Goal: Task Accomplishment & Management: Use online tool/utility

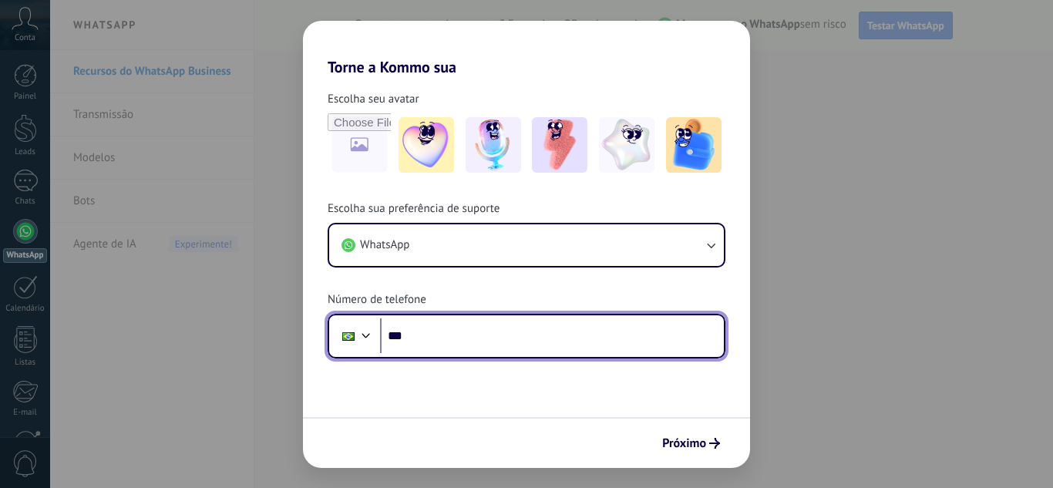
click at [482, 336] on input "***" at bounding box center [552, 335] width 344 height 35
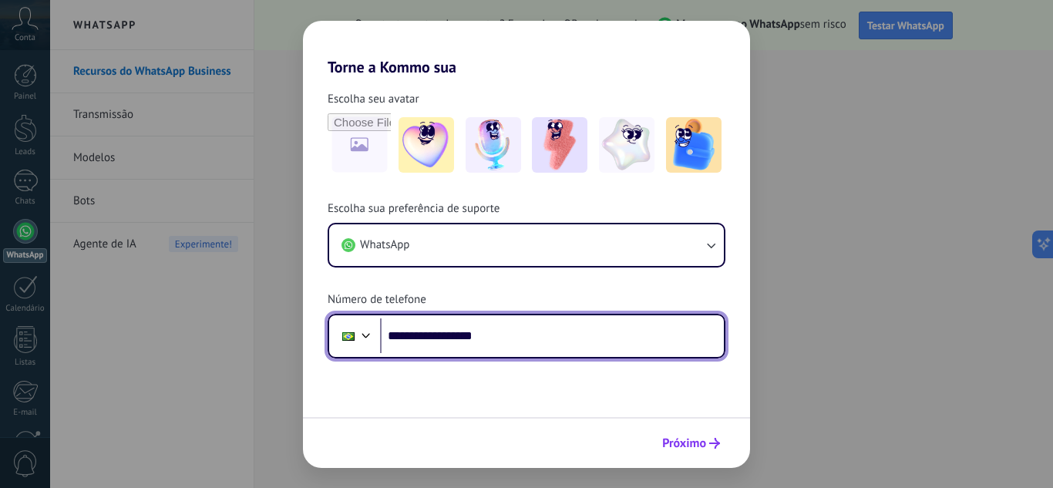
type input "**********"
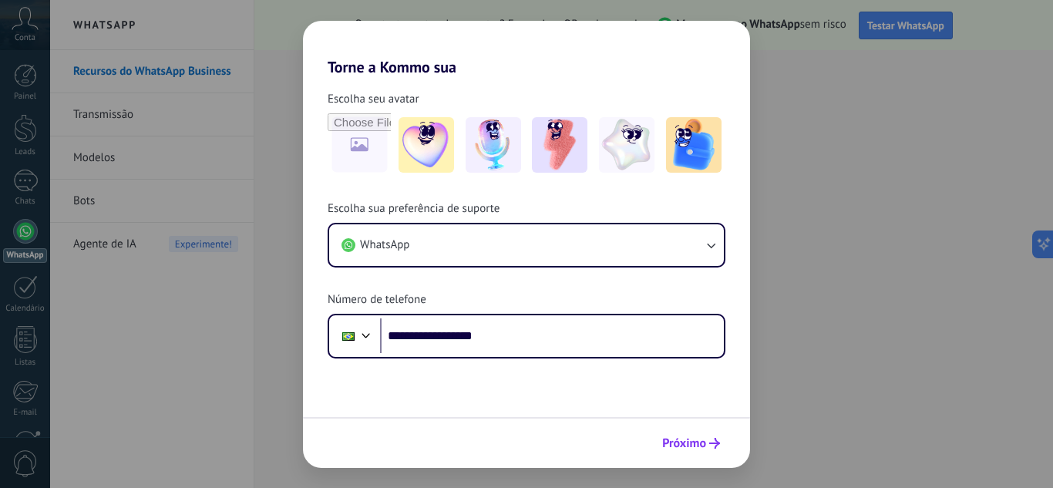
click at [706, 439] on span "Próximo" at bounding box center [691, 443] width 58 height 11
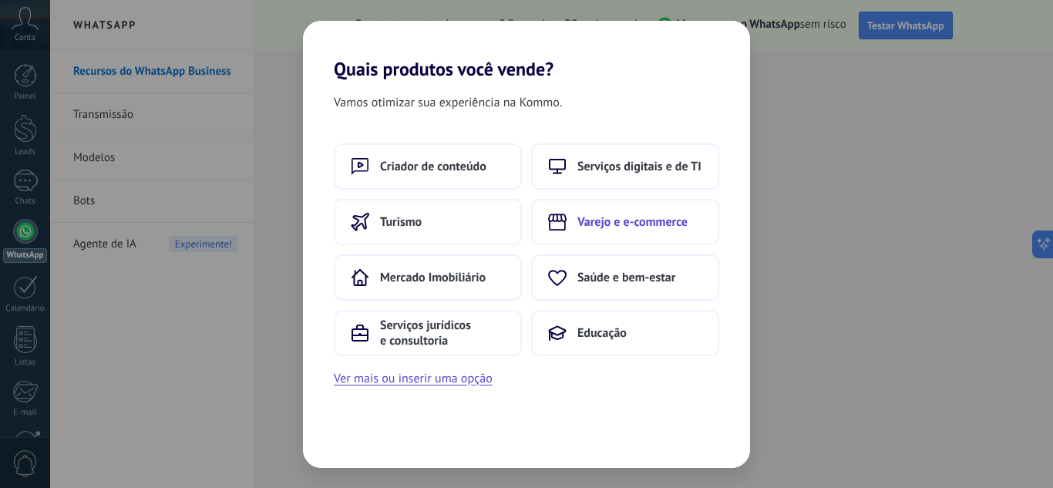
click at [657, 219] on span "Varejo e e-commerce" at bounding box center [632, 221] width 110 height 15
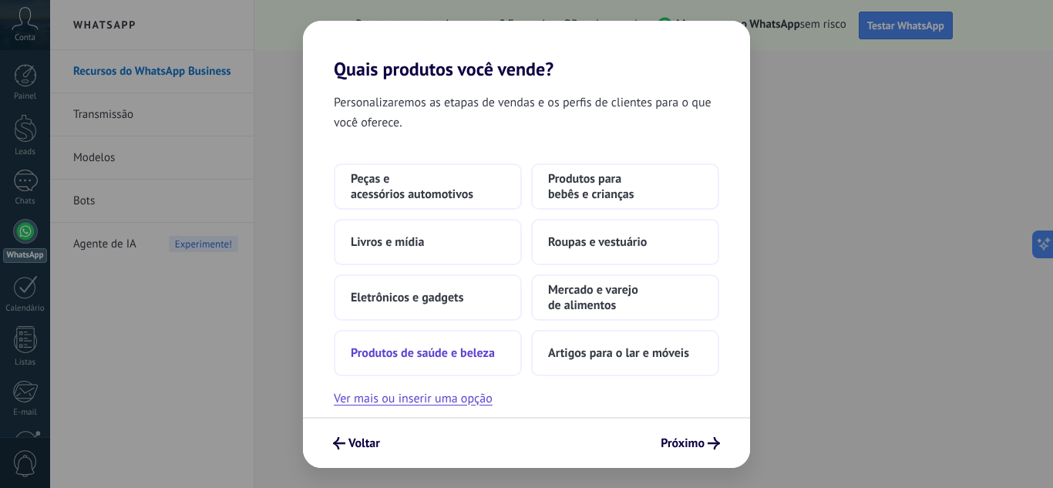
click at [406, 363] on button "Produtos de saúde e beleza" at bounding box center [428, 353] width 188 height 46
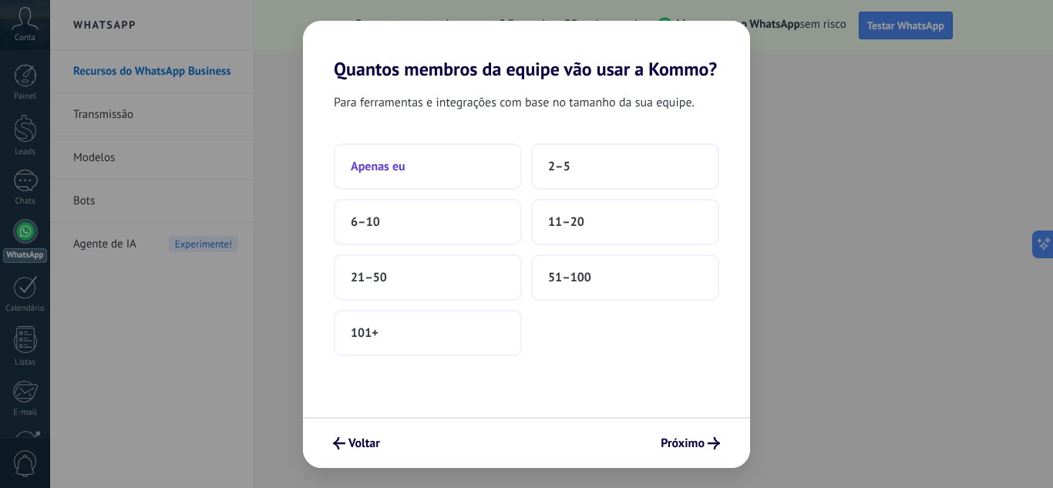
click at [432, 164] on button "Apenas eu" at bounding box center [428, 166] width 188 height 46
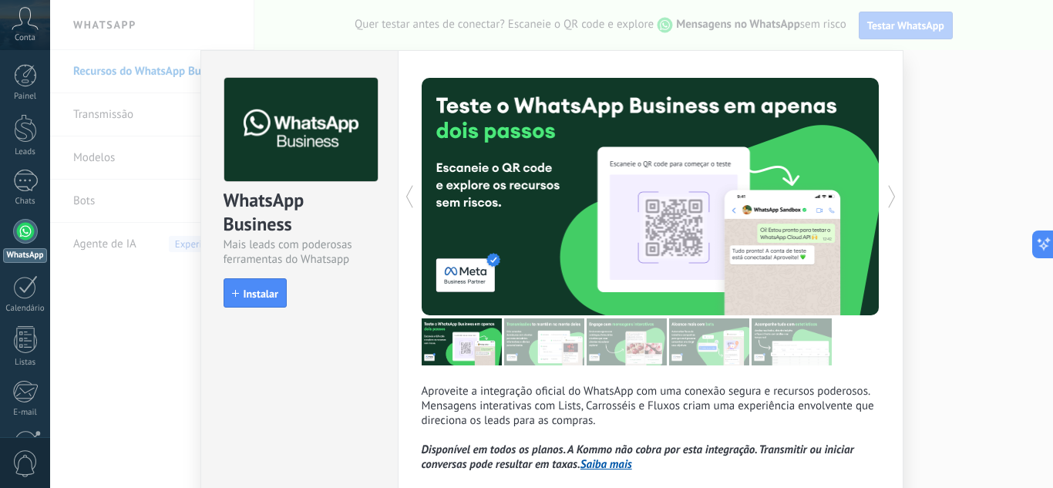
scroll to position [142, 0]
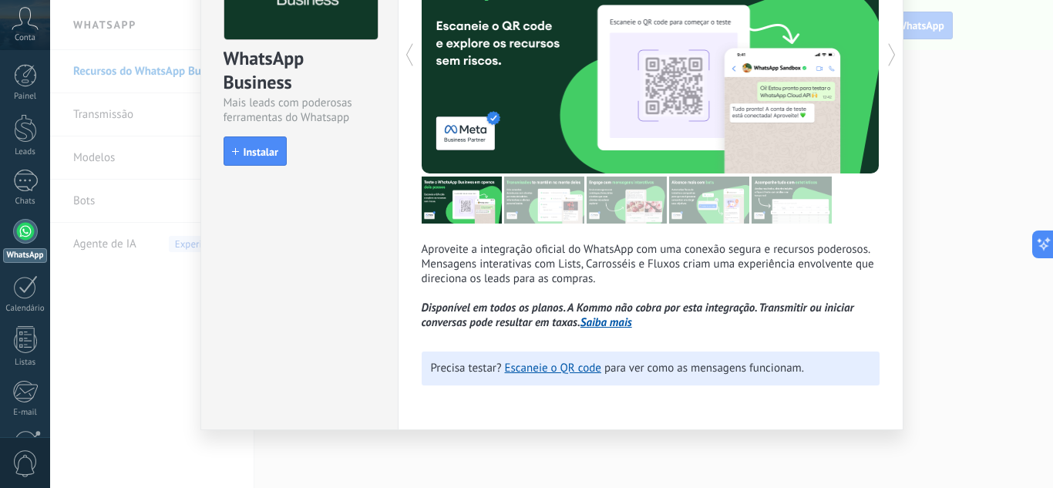
click at [254, 157] on span "Instalar" at bounding box center [261, 151] width 35 height 11
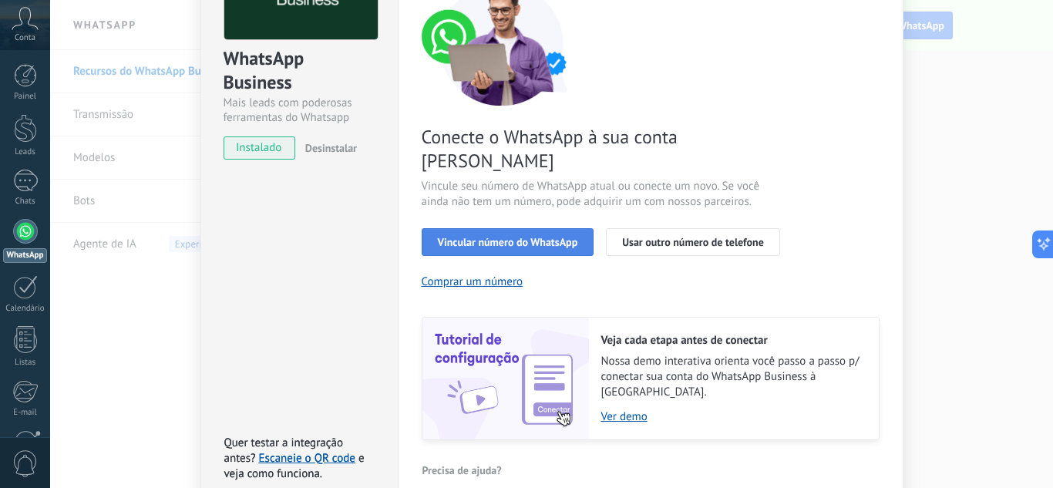
click at [516, 237] on span "Vincular número do WhatsApp" at bounding box center [508, 242] width 140 height 11
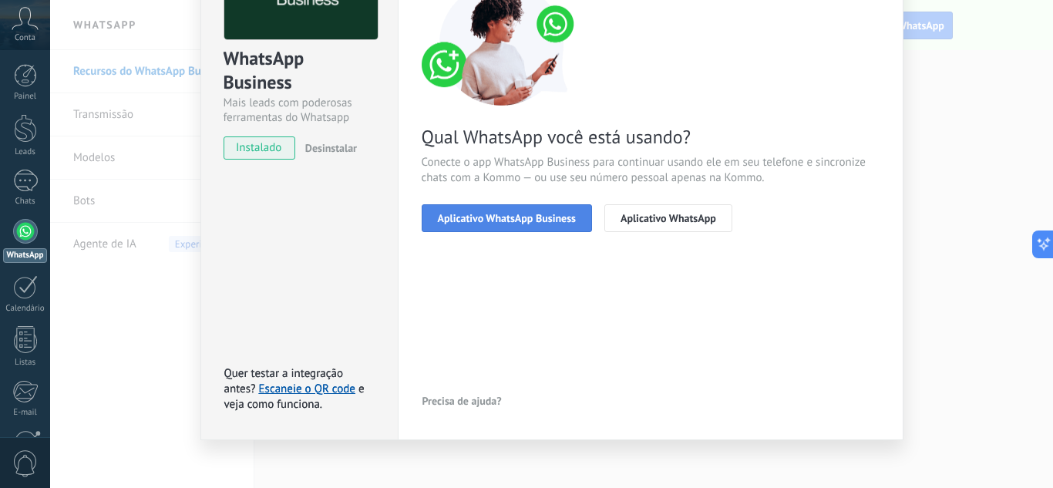
click at [515, 215] on span "Aplicativo WhatsApp Business" at bounding box center [507, 218] width 138 height 11
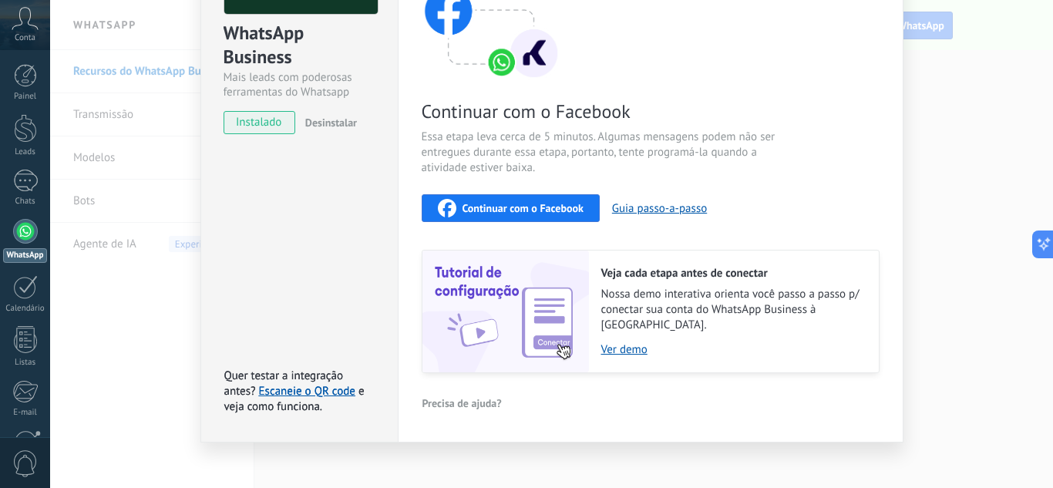
scroll to position [13, 0]
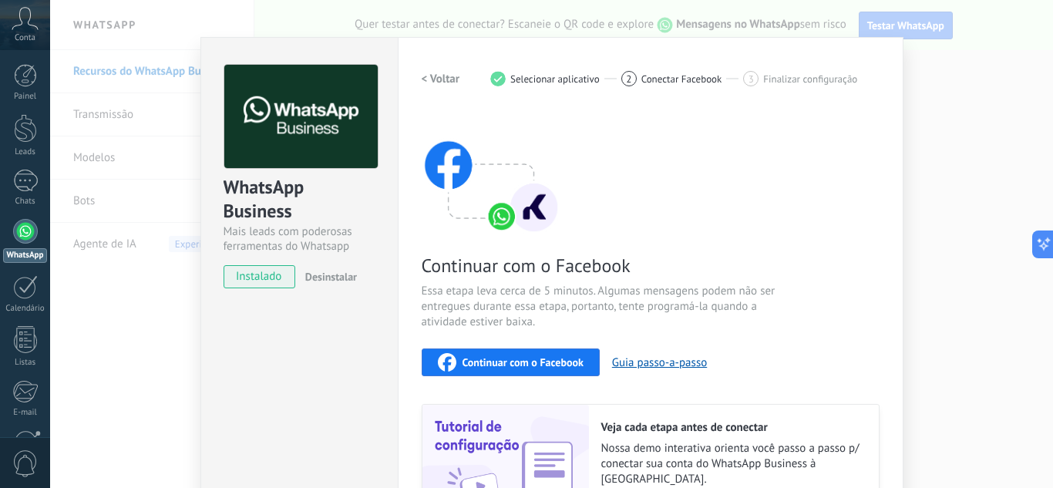
click at [705, 177] on div "Continuar com o Facebook Essa etapa leva cerca de 5 minutos. Algumas mensagens …" at bounding box center [651, 319] width 458 height 416
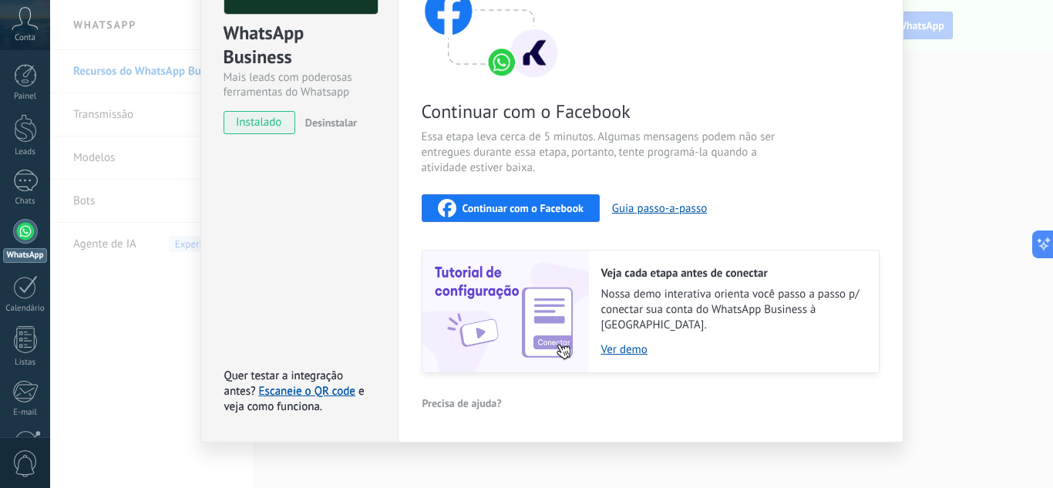
scroll to position [0, 0]
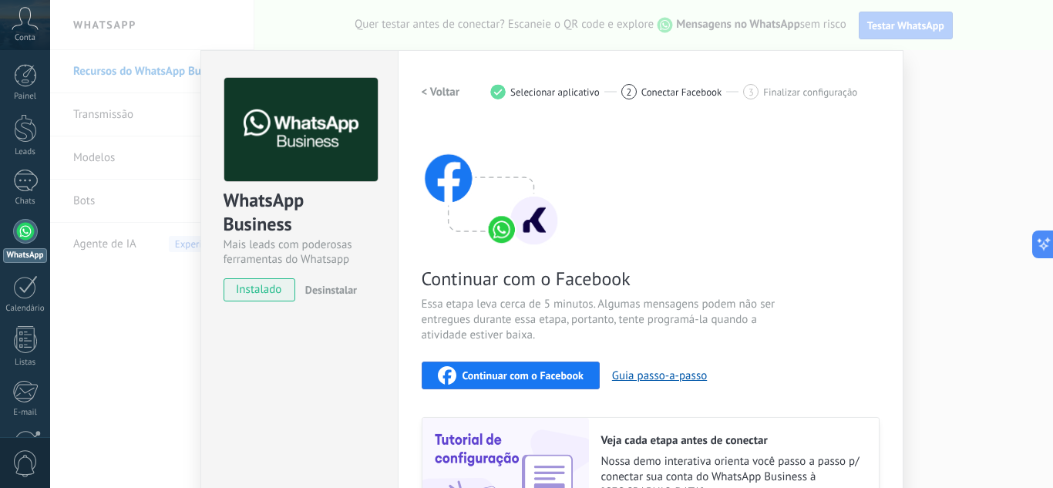
click at [247, 294] on span "instalado" at bounding box center [259, 289] width 70 height 23
click at [443, 92] on h2 "< Voltar" at bounding box center [441, 92] width 39 height 15
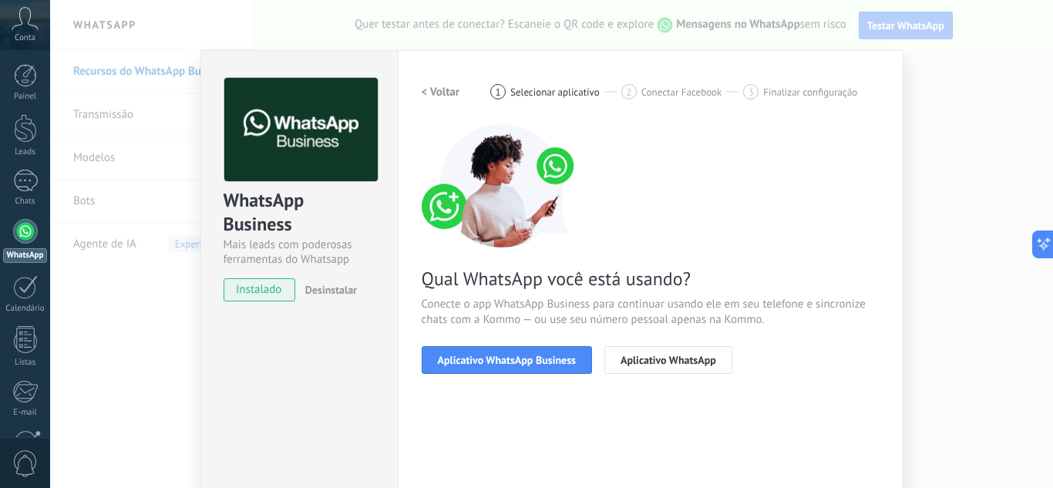
click at [443, 92] on h2 "< Voltar" at bounding box center [441, 92] width 39 height 15
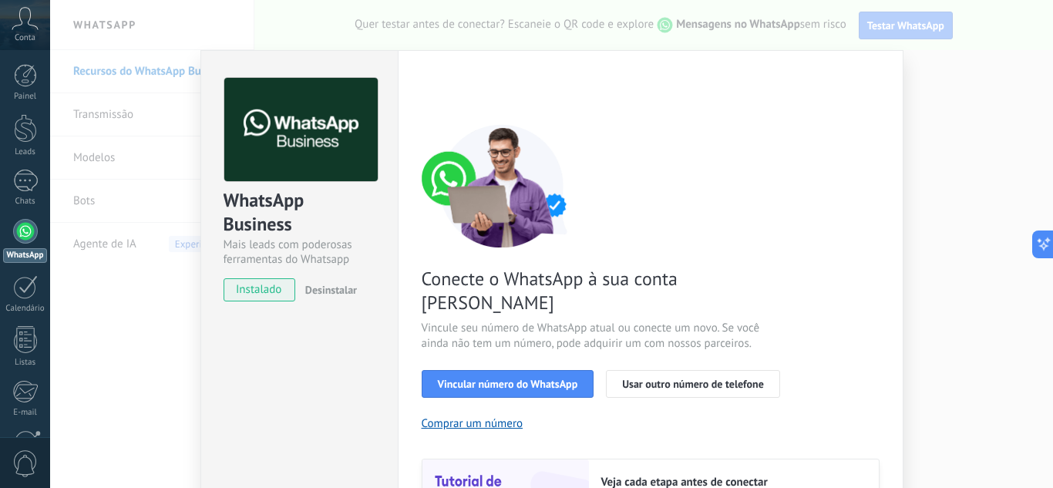
click at [443, 92] on div "< Voltar 1 Selecionar aplicativo 2 Conectar Facebook 3 Finalizar configuração" at bounding box center [651, 92] width 458 height 28
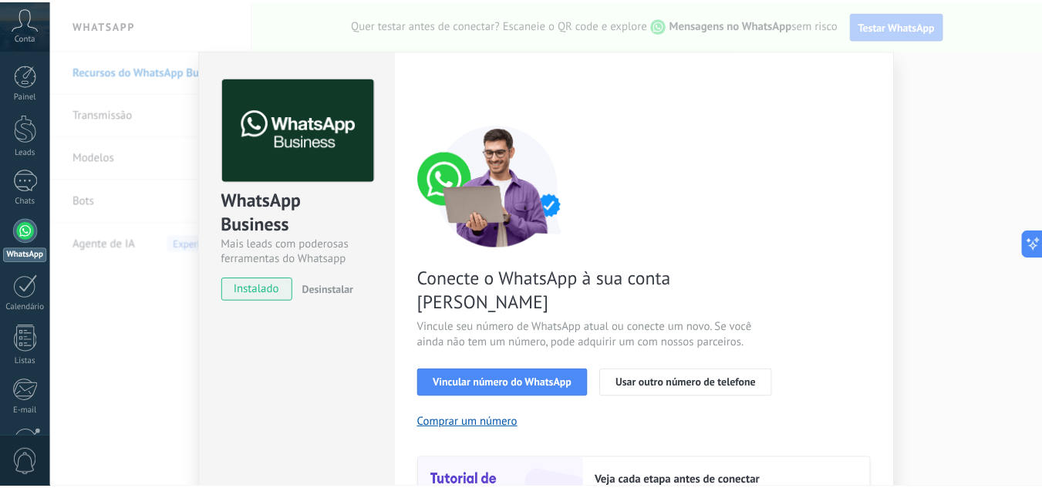
scroll to position [185, 0]
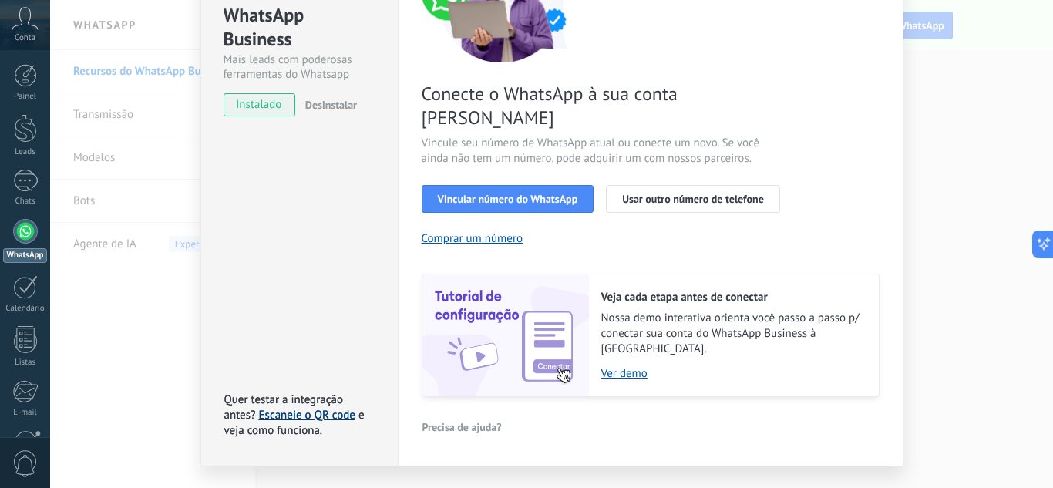
click at [321, 408] on link "Escaneie o QR code" at bounding box center [307, 415] width 96 height 15
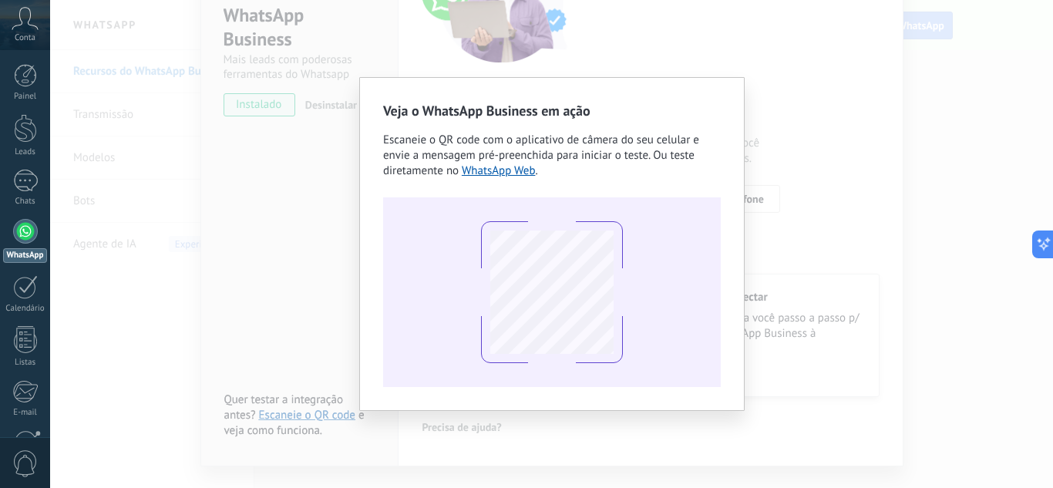
click at [298, 258] on div "Veja o WhatsApp Business em ação Escaneie o QR code com o aplicativo de câmera …" at bounding box center [551, 244] width 1003 height 488
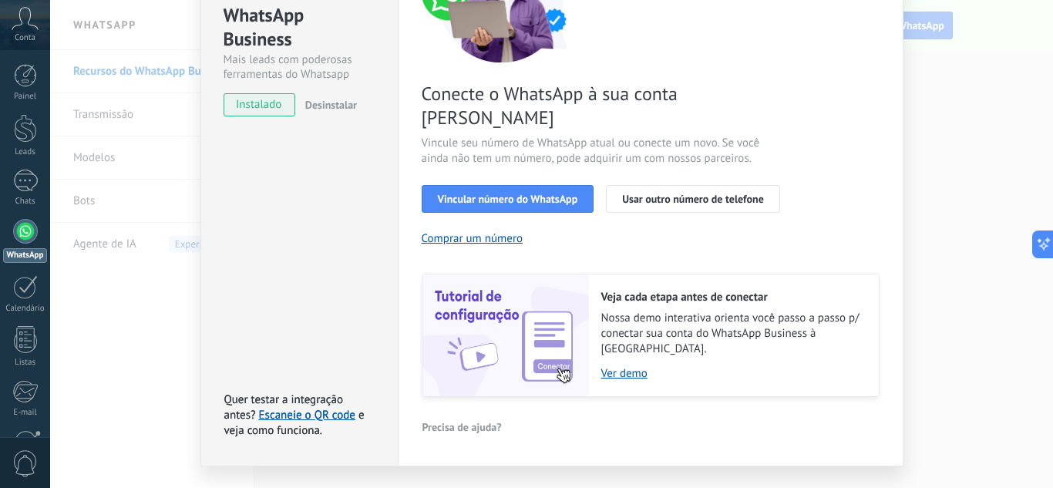
click at [253, 109] on span "instalado" at bounding box center [259, 104] width 70 height 23
click at [25, 240] on div at bounding box center [25, 231] width 25 height 25
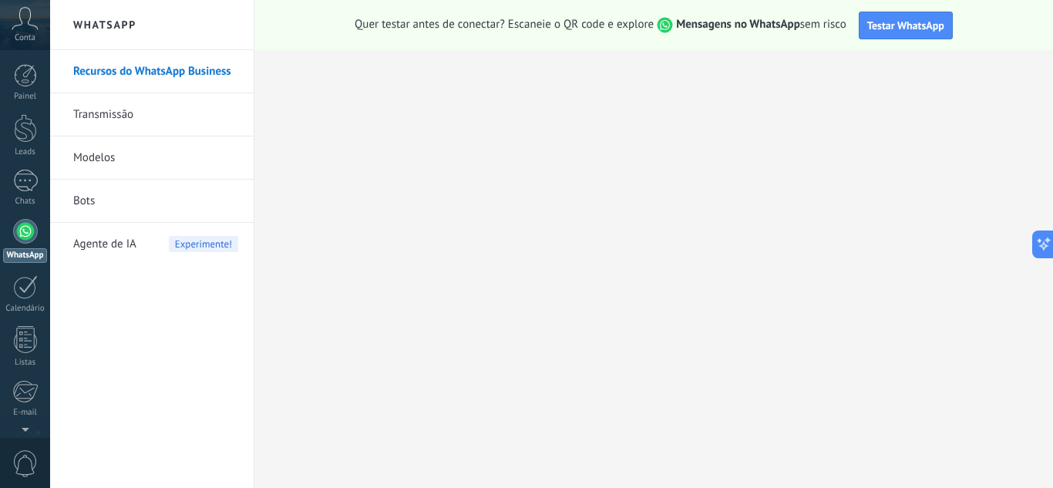
click at [103, 113] on link "Transmissão" at bounding box center [155, 114] width 165 height 43
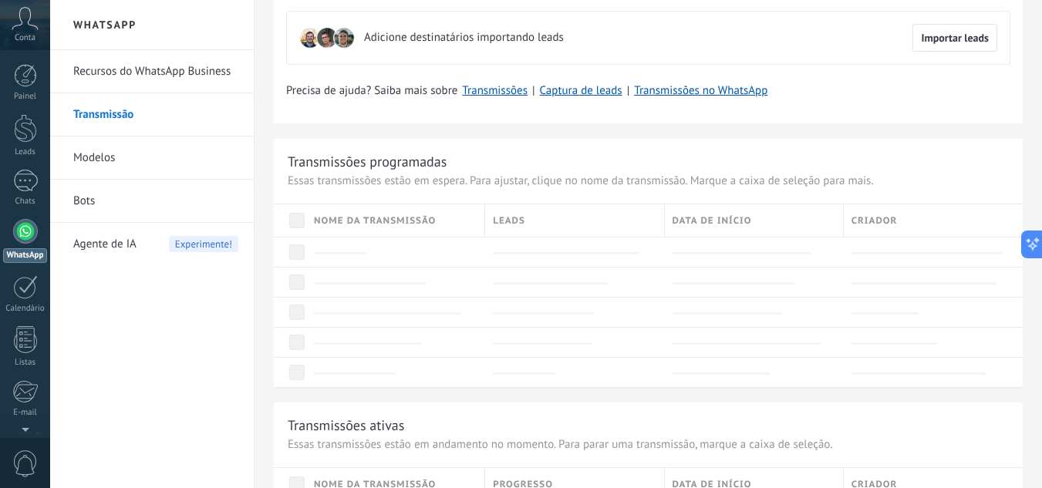
scroll to position [77, 0]
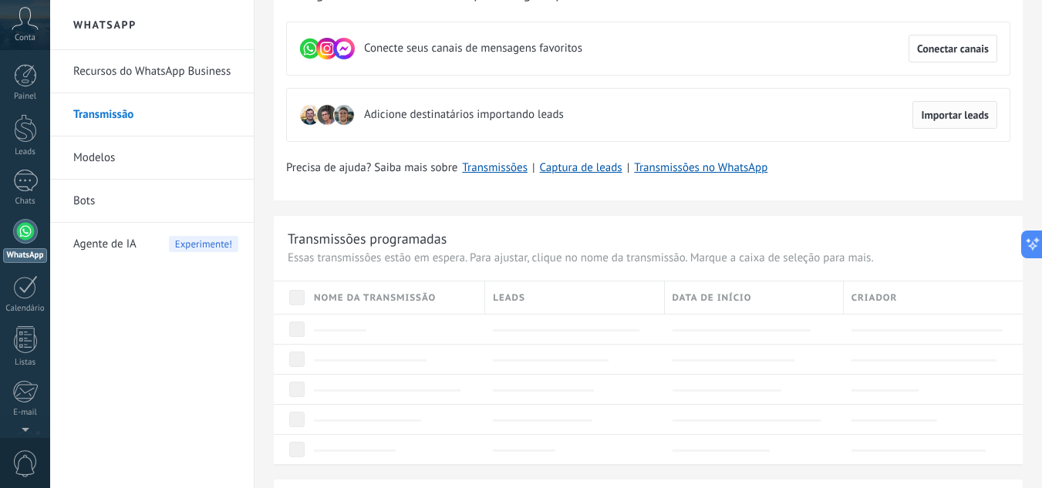
click at [961, 119] on span "Importar leads" at bounding box center [955, 114] width 68 height 11
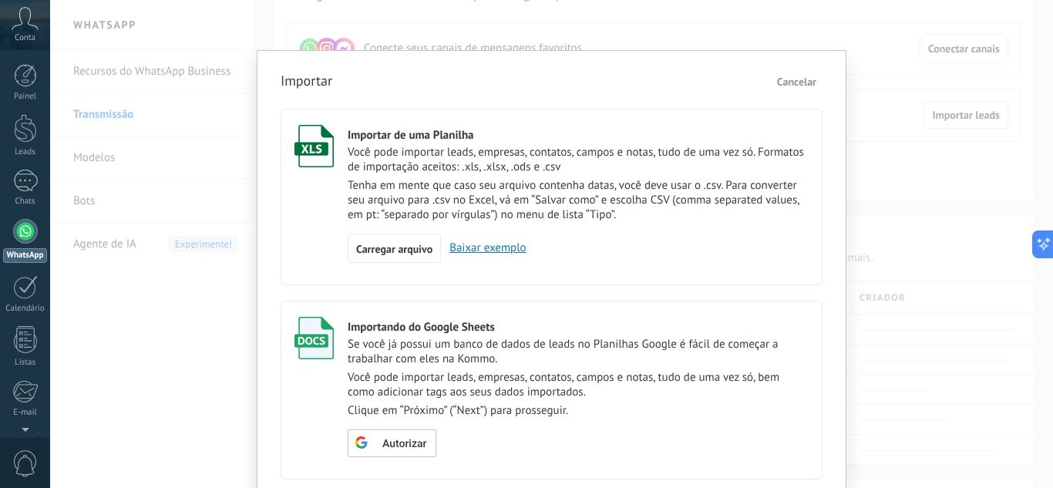
click at [799, 79] on span "Cancelar" at bounding box center [796, 82] width 39 height 14
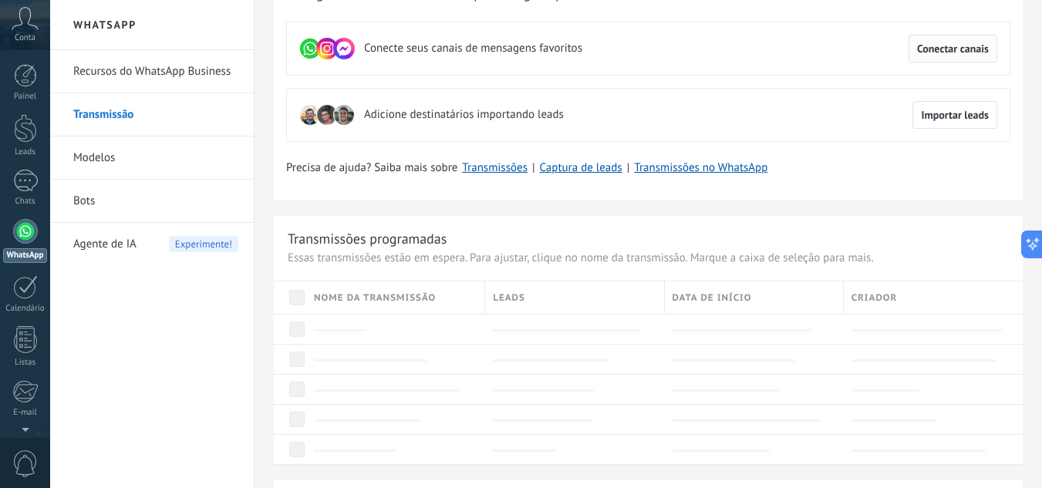
click at [961, 54] on span "Conectar canais" at bounding box center [953, 48] width 72 height 11
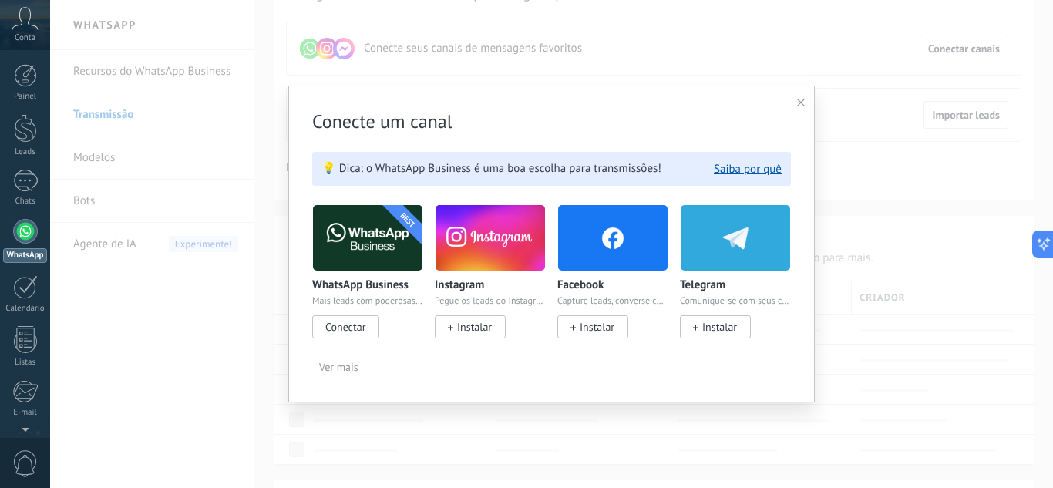
click at [356, 330] on span "Conectar" at bounding box center [345, 327] width 40 height 14
click at [341, 325] on span "Conectar" at bounding box center [345, 327] width 40 height 14
click at [796, 107] on div "Conecte um canal 💡 Dica: o WhatsApp Business é uma boa escolha para transmissõe…" at bounding box center [551, 244] width 527 height 317
click at [799, 101] on use at bounding box center [801, 103] width 8 height 8
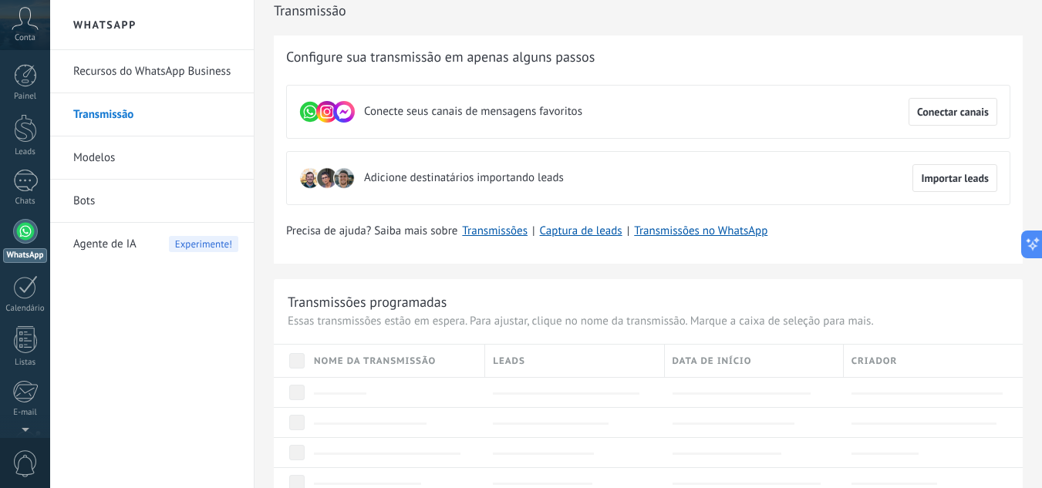
scroll to position [0, 0]
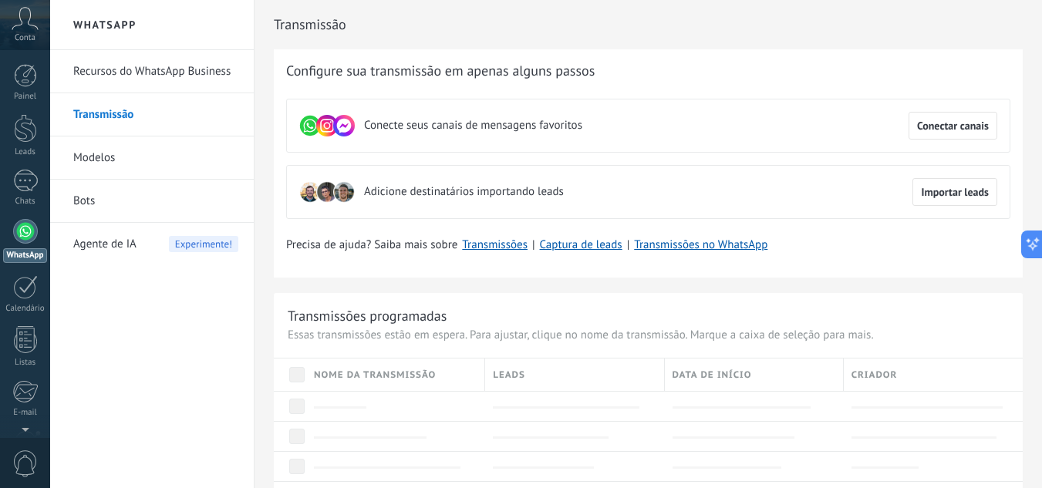
click at [355, 387] on div "Nome da transmissão" at bounding box center [395, 375] width 178 height 32
click at [389, 366] on div "Nome da transmissão" at bounding box center [395, 375] width 178 height 32
click at [413, 399] on div at bounding box center [395, 406] width 163 height 15
click at [404, 365] on div "Nome da transmissão" at bounding box center [395, 375] width 178 height 32
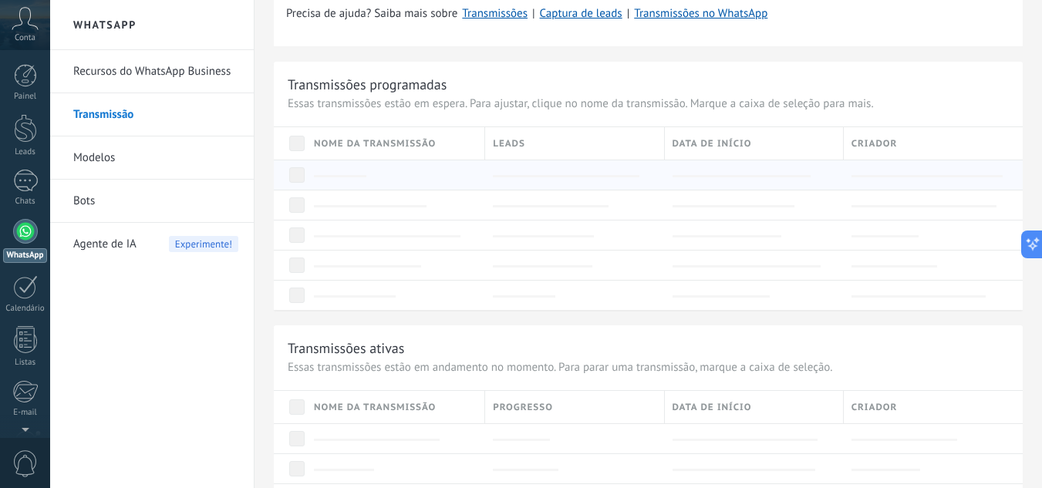
click at [395, 186] on div at bounding box center [391, 174] width 171 height 29
click at [395, 184] on div at bounding box center [391, 174] width 171 height 29
click at [463, 133] on div "Nome da transmissão" at bounding box center [395, 143] width 178 height 32
click at [493, 12] on link "Transmissões" at bounding box center [495, 13] width 66 height 15
click at [28, 20] on icon at bounding box center [25, 18] width 27 height 23
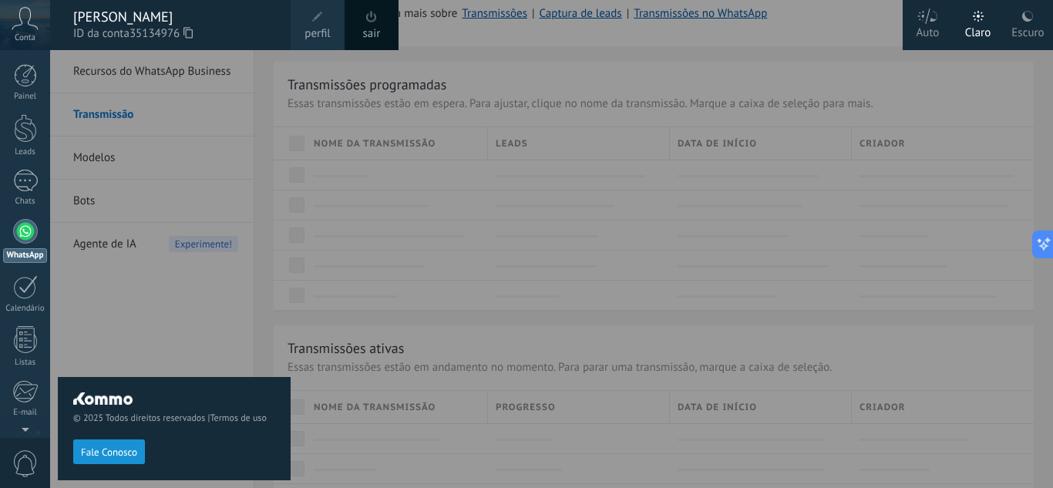
click at [375, 11] on span at bounding box center [371, 17] width 11 height 12
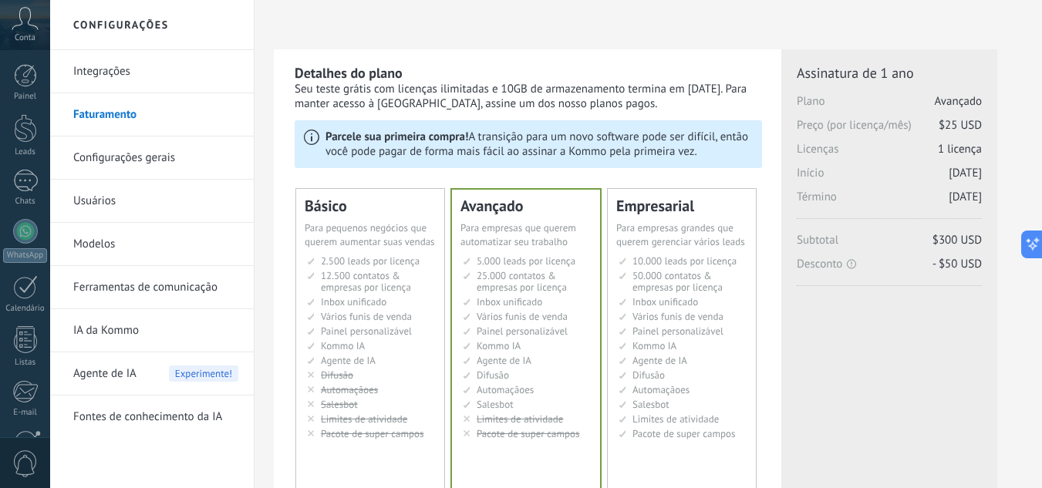
click at [29, 27] on icon at bounding box center [25, 18] width 27 height 23
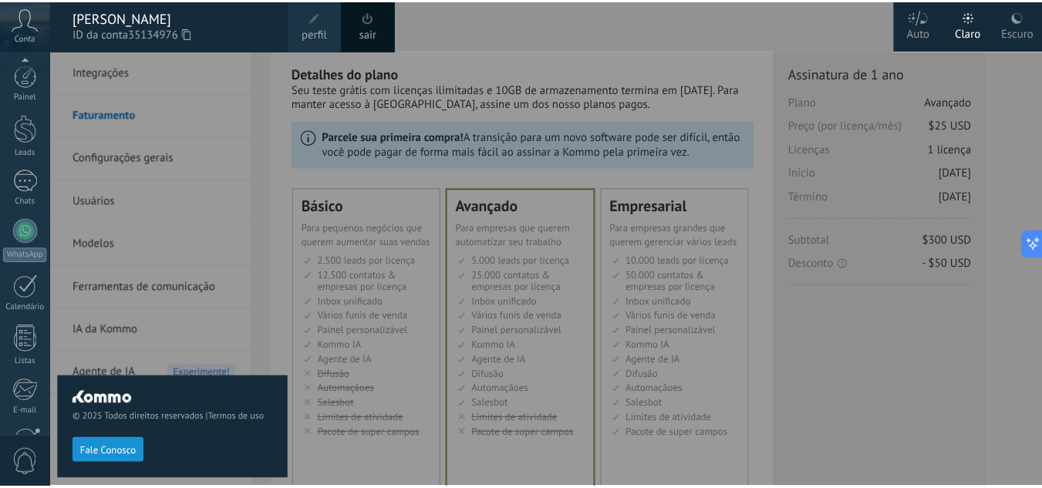
scroll to position [153, 0]
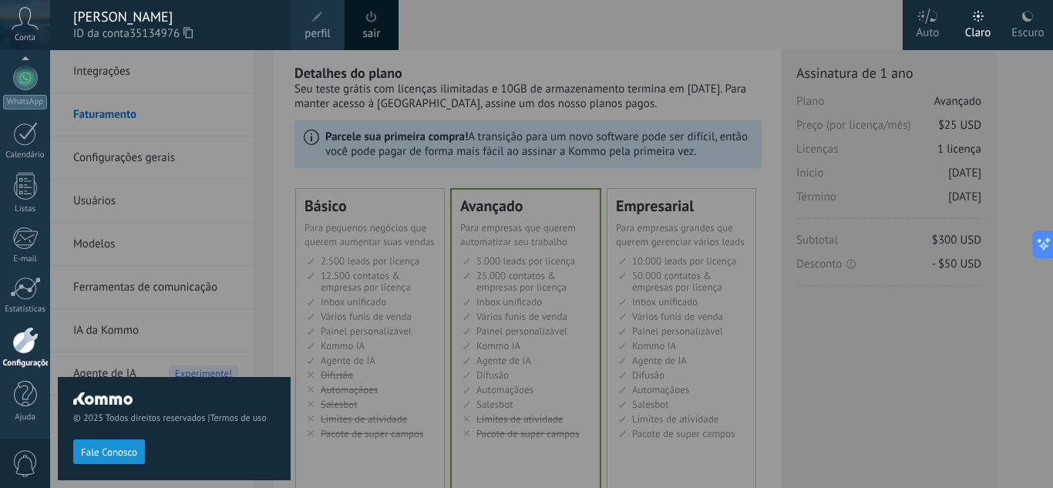
click at [641, 69] on div at bounding box center [576, 244] width 1053 height 488
